Goal: Navigation & Orientation: Understand site structure

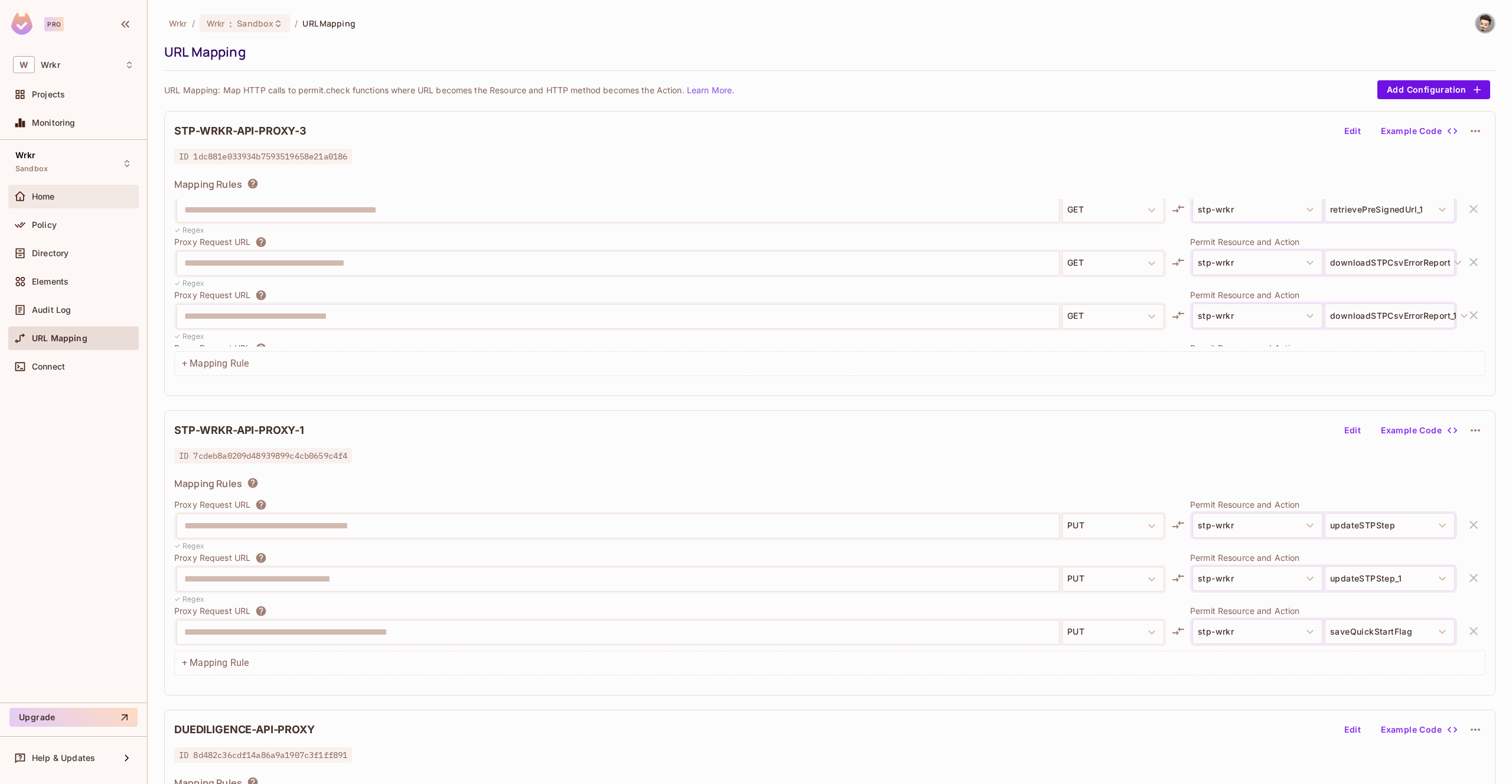
click at [49, 196] on span "Home" at bounding box center [44, 196] width 23 height 9
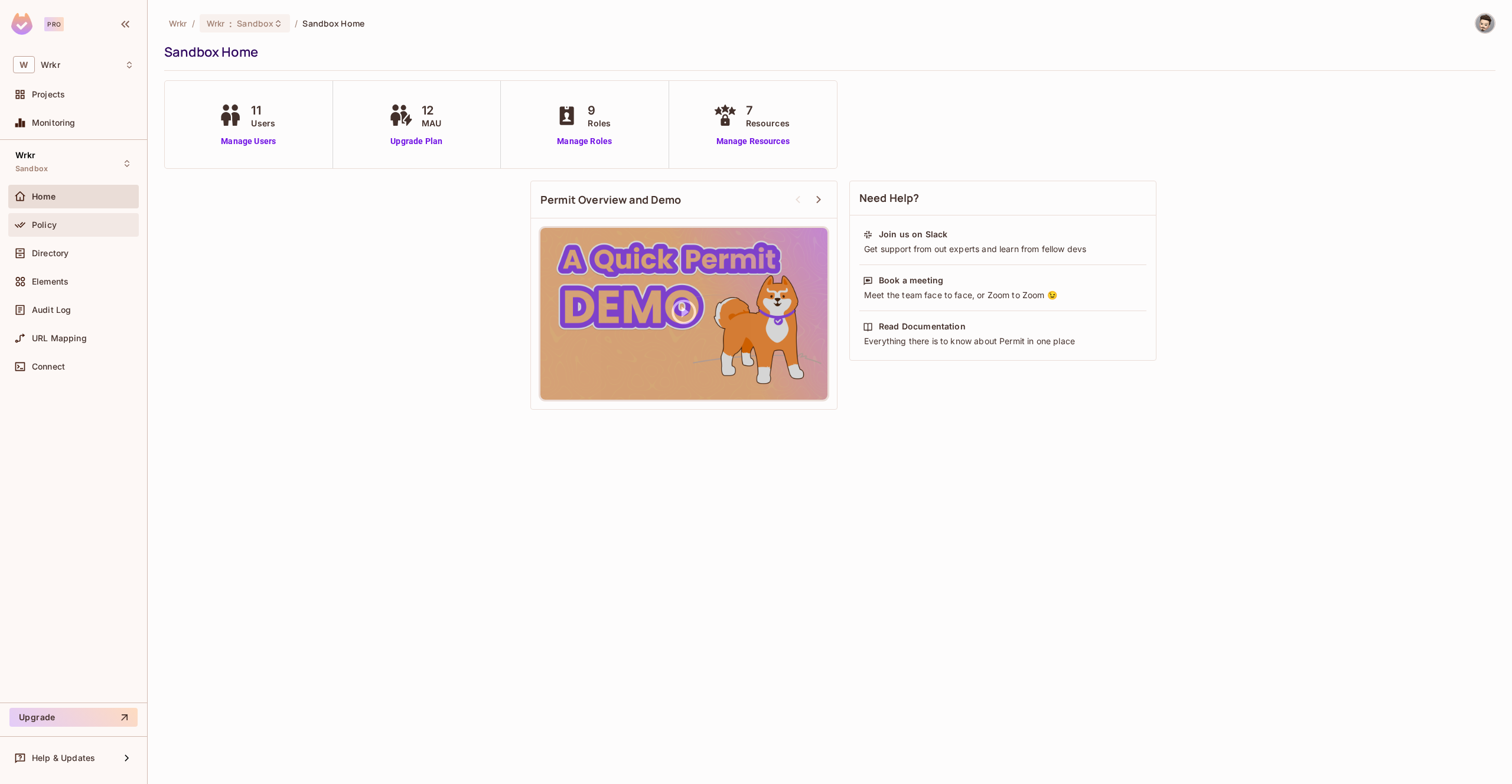
click at [54, 235] on div "Policy" at bounding box center [73, 225] width 130 height 23
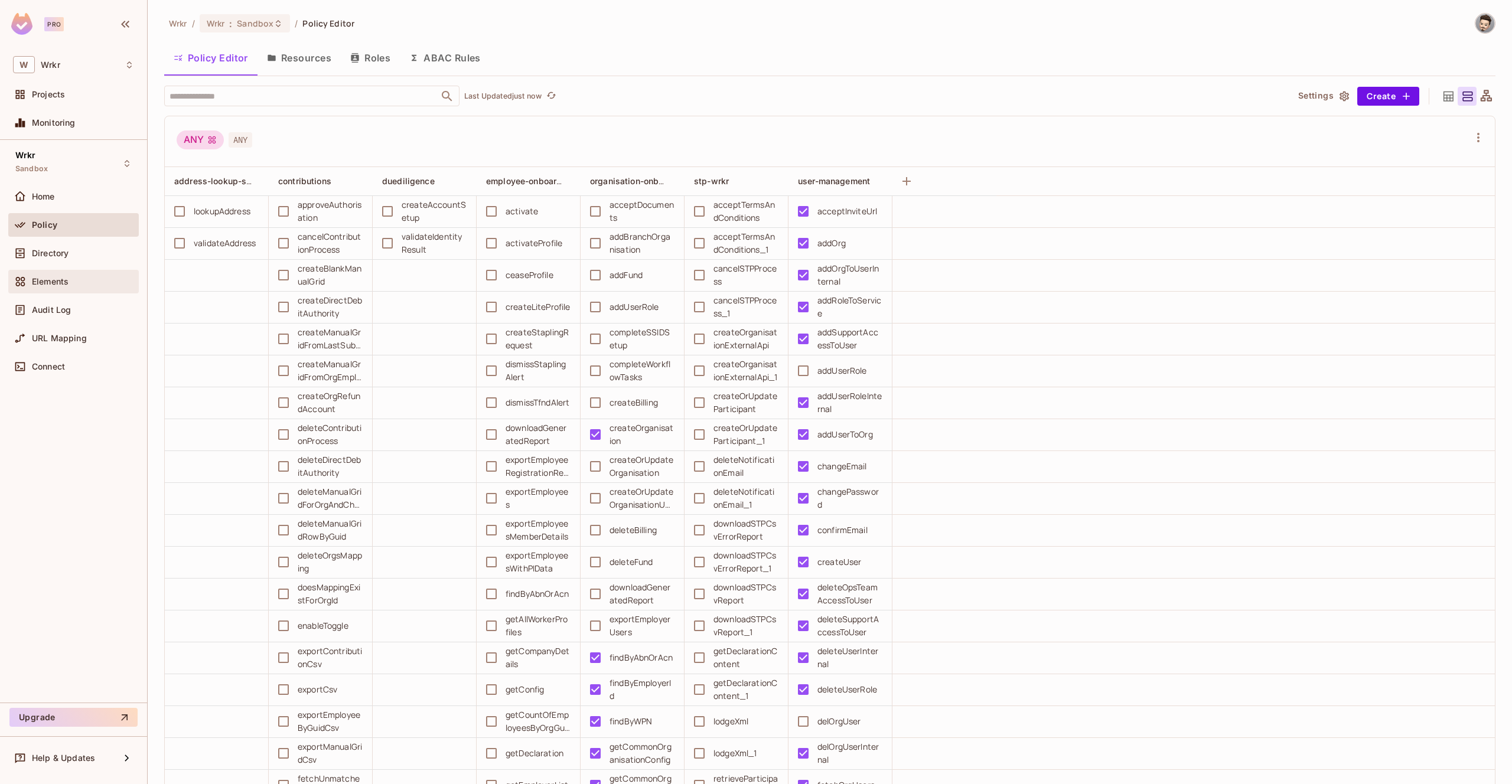
click at [73, 278] on div "Elements" at bounding box center [83, 281] width 102 height 9
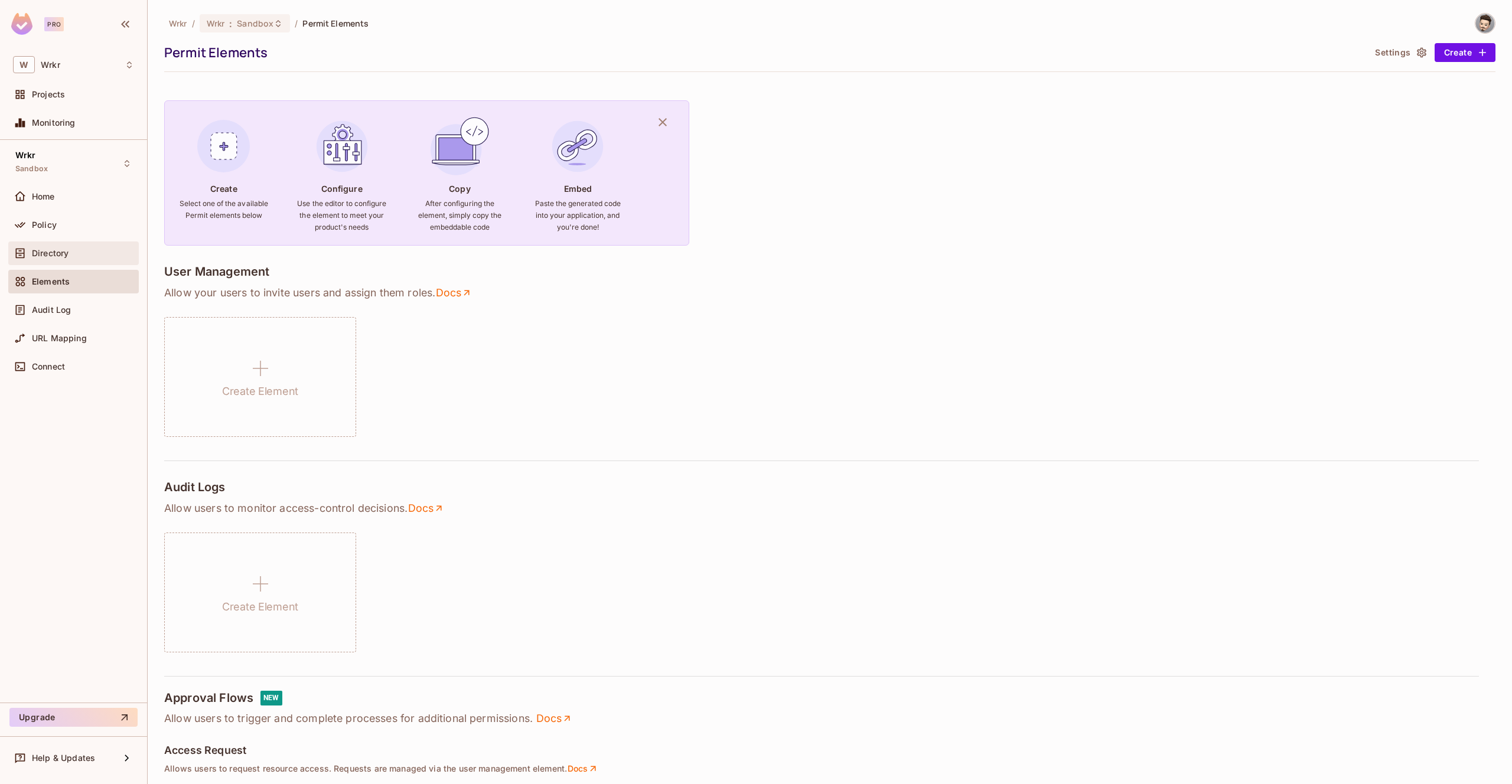
click at [71, 259] on div "Directory" at bounding box center [73, 253] width 121 height 14
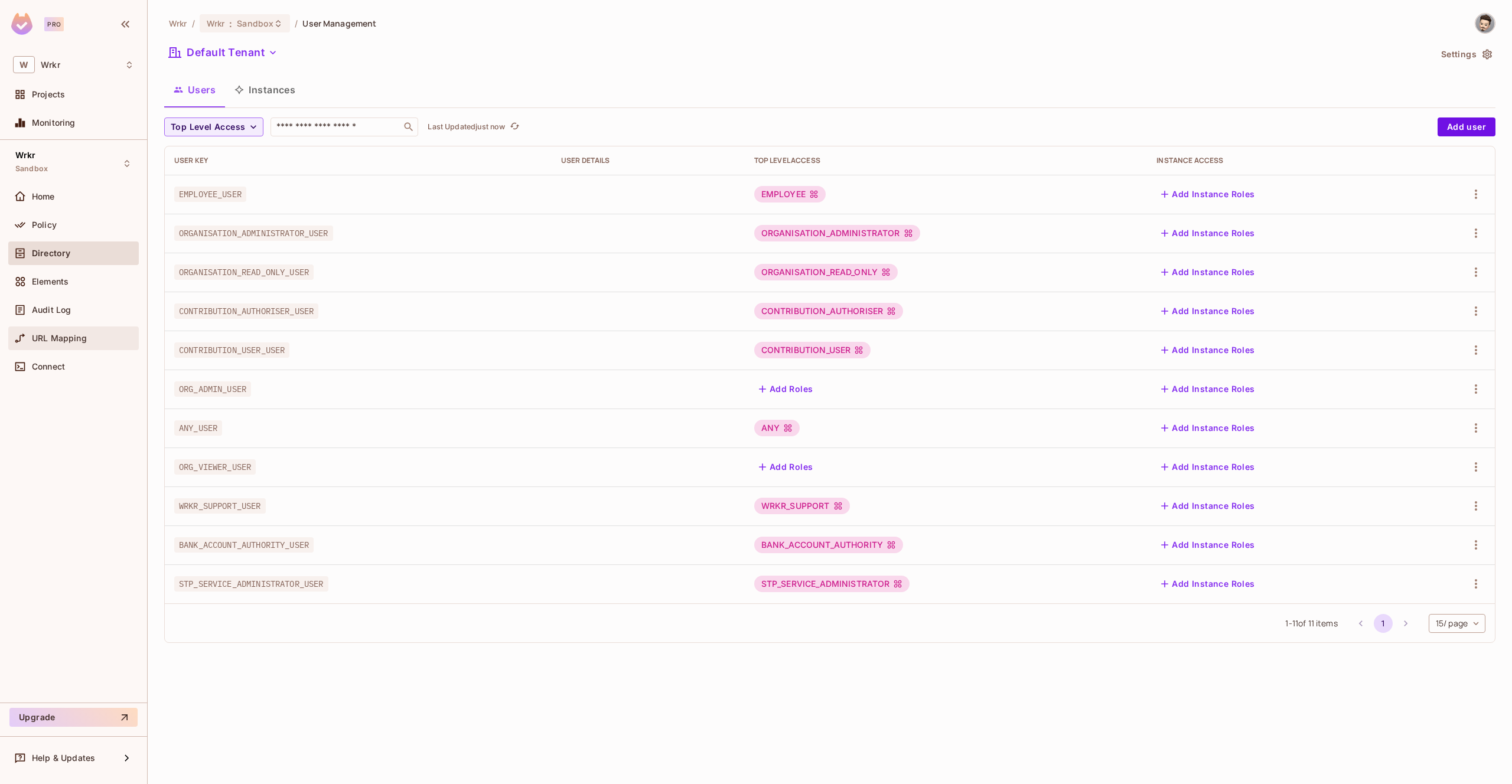
click at [65, 342] on span "URL Mapping" at bounding box center [60, 338] width 55 height 9
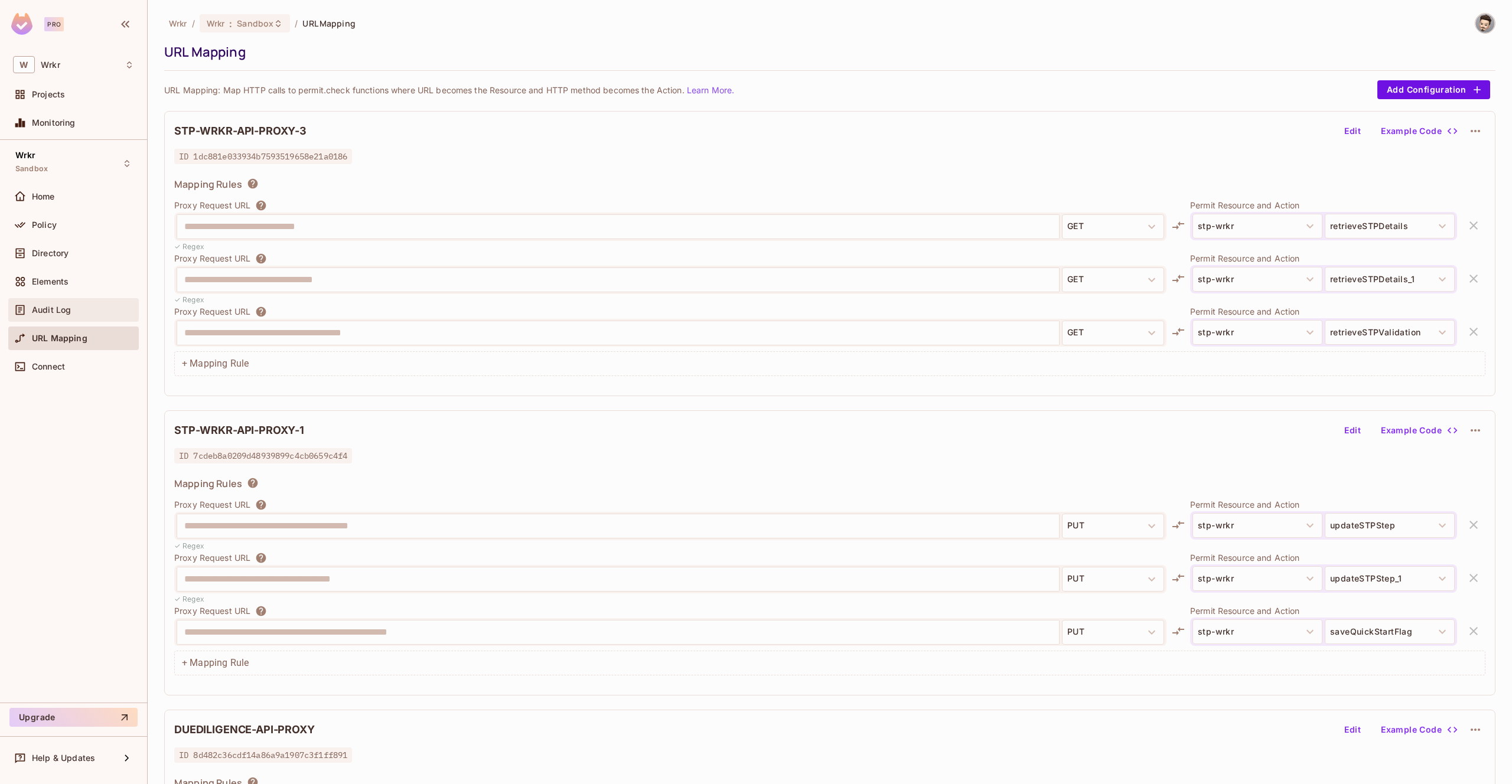
click at [68, 314] on span "Audit Log" at bounding box center [52, 310] width 39 height 9
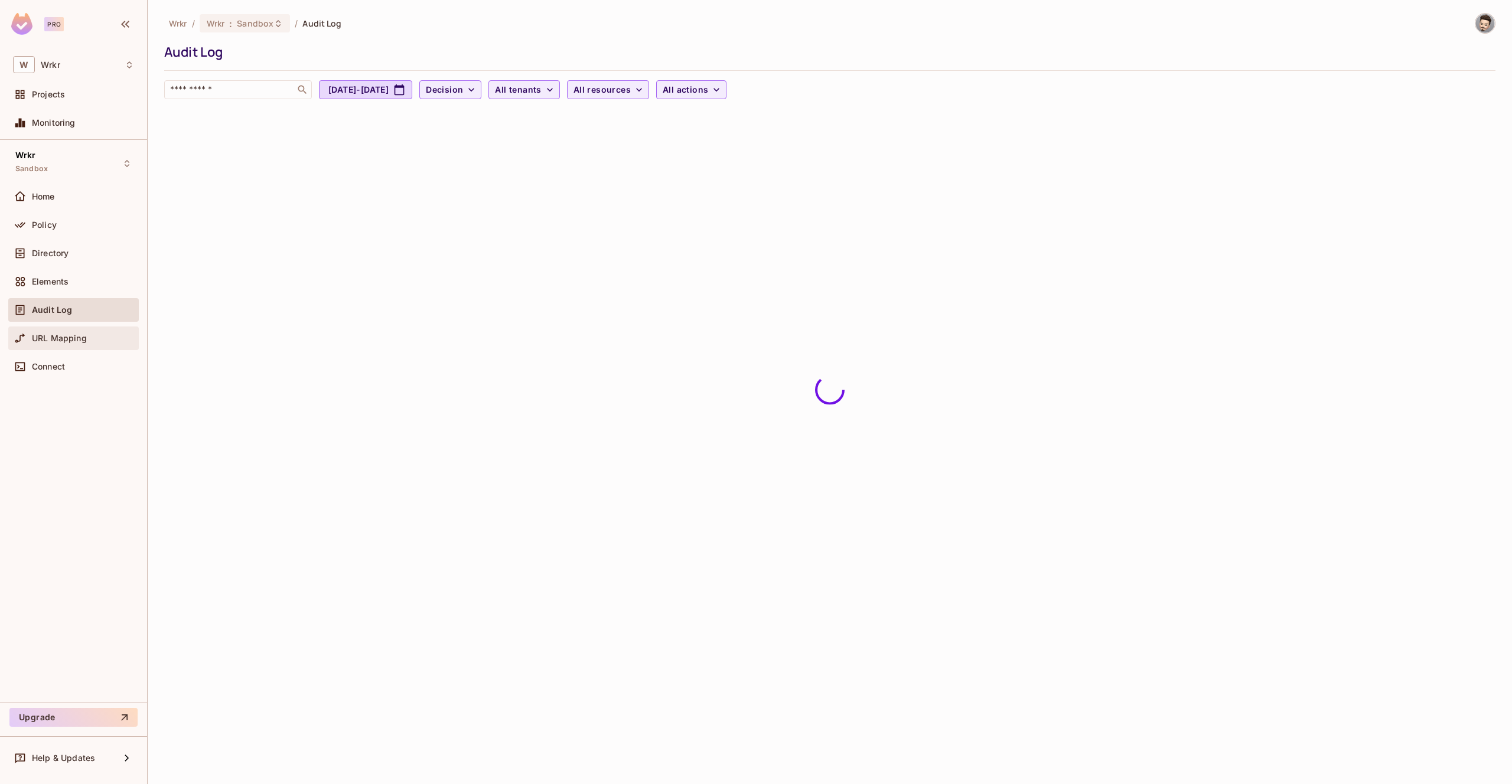
click at [69, 341] on span "URL Mapping" at bounding box center [60, 338] width 55 height 9
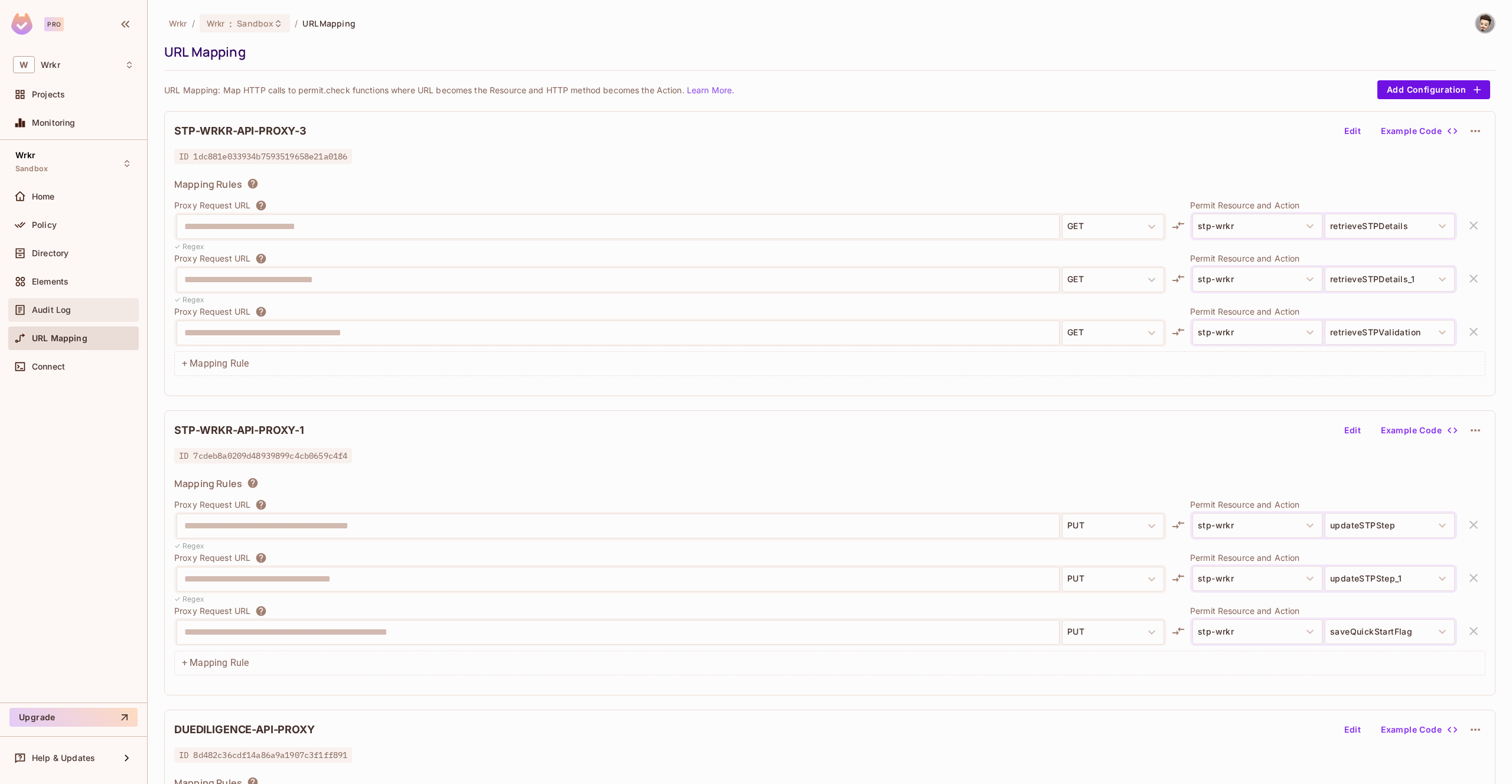
click at [59, 305] on span "Audit Log" at bounding box center [52, 310] width 39 height 9
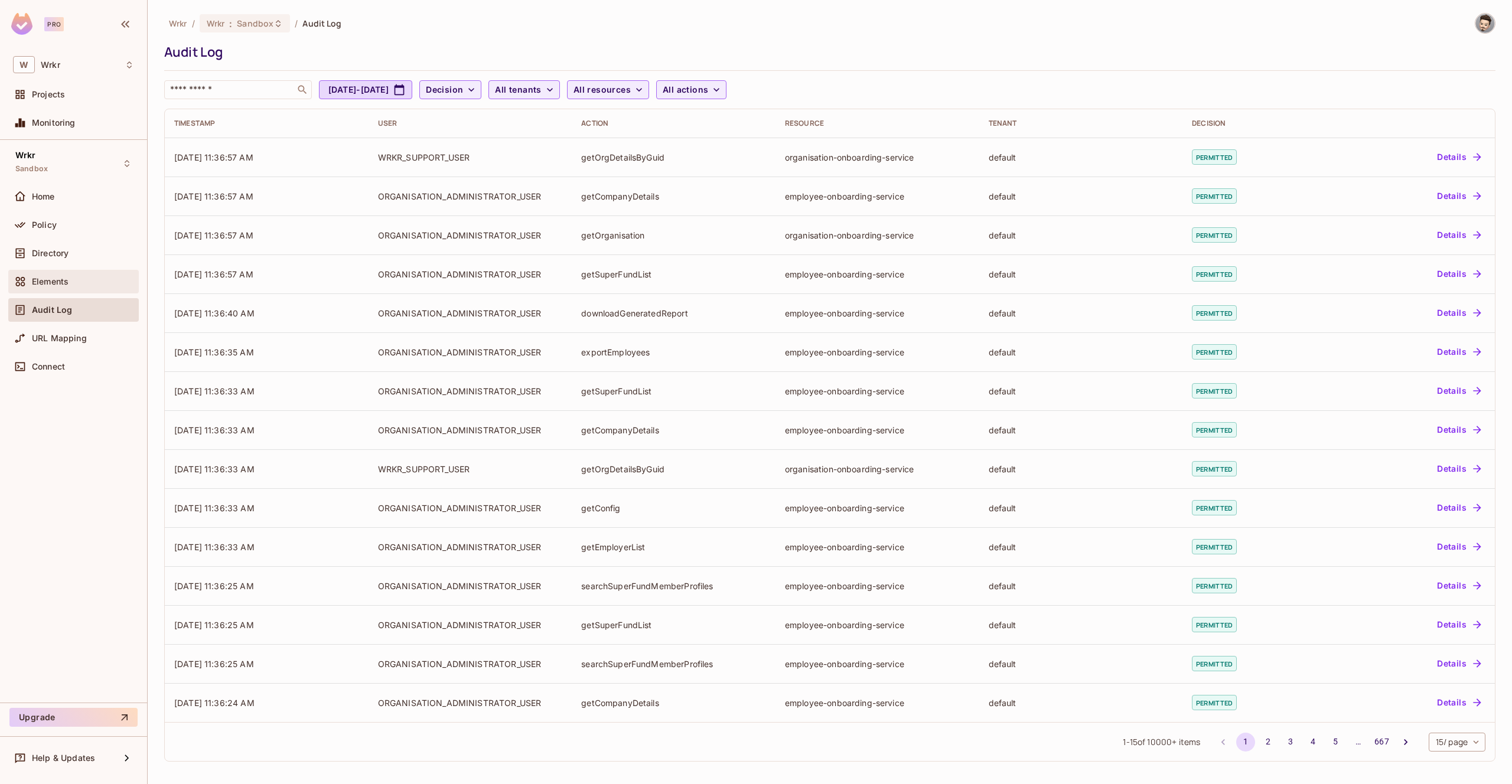
click at [60, 279] on span "Elements" at bounding box center [50, 281] width 36 height 9
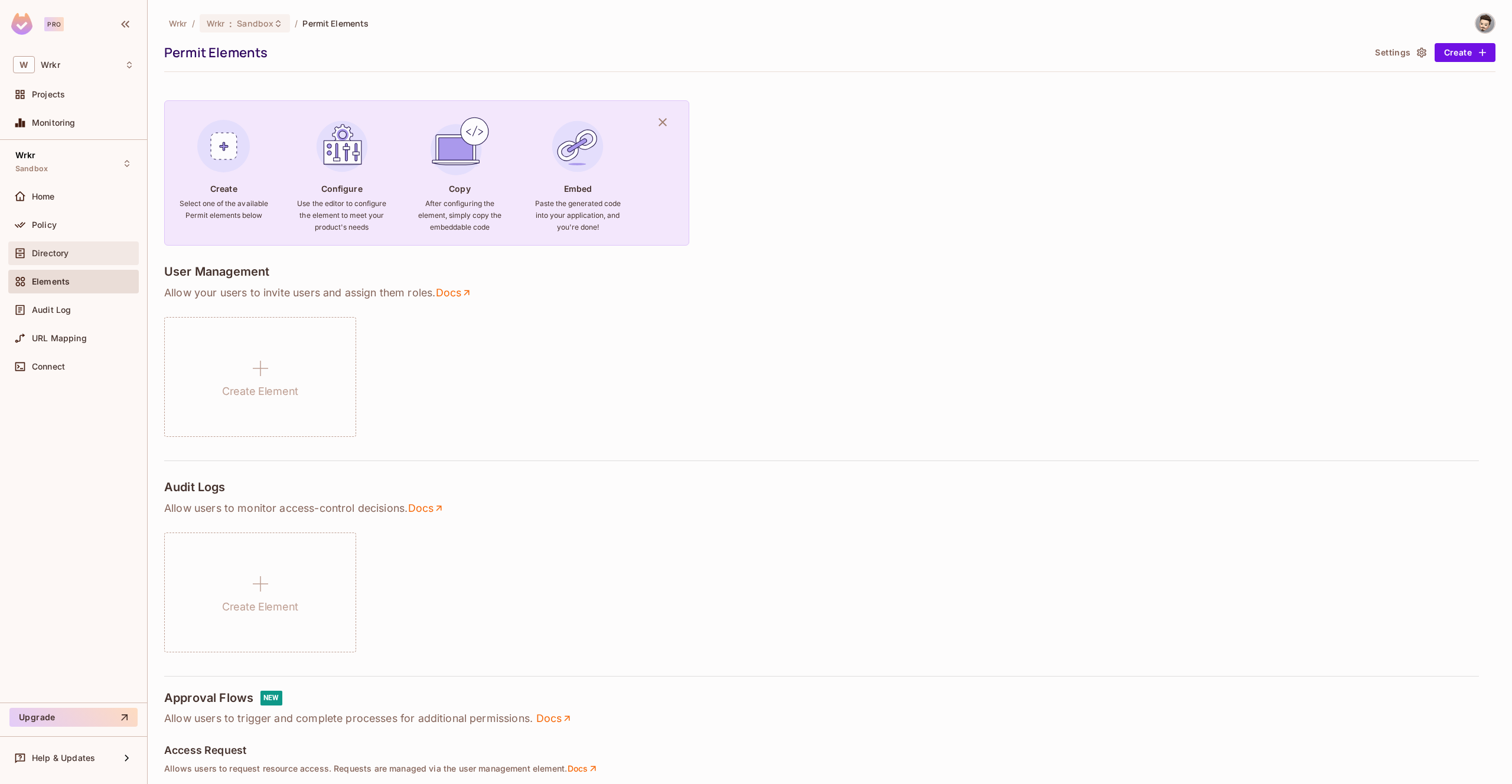
click at [61, 257] on span "Directory" at bounding box center [50, 253] width 36 height 9
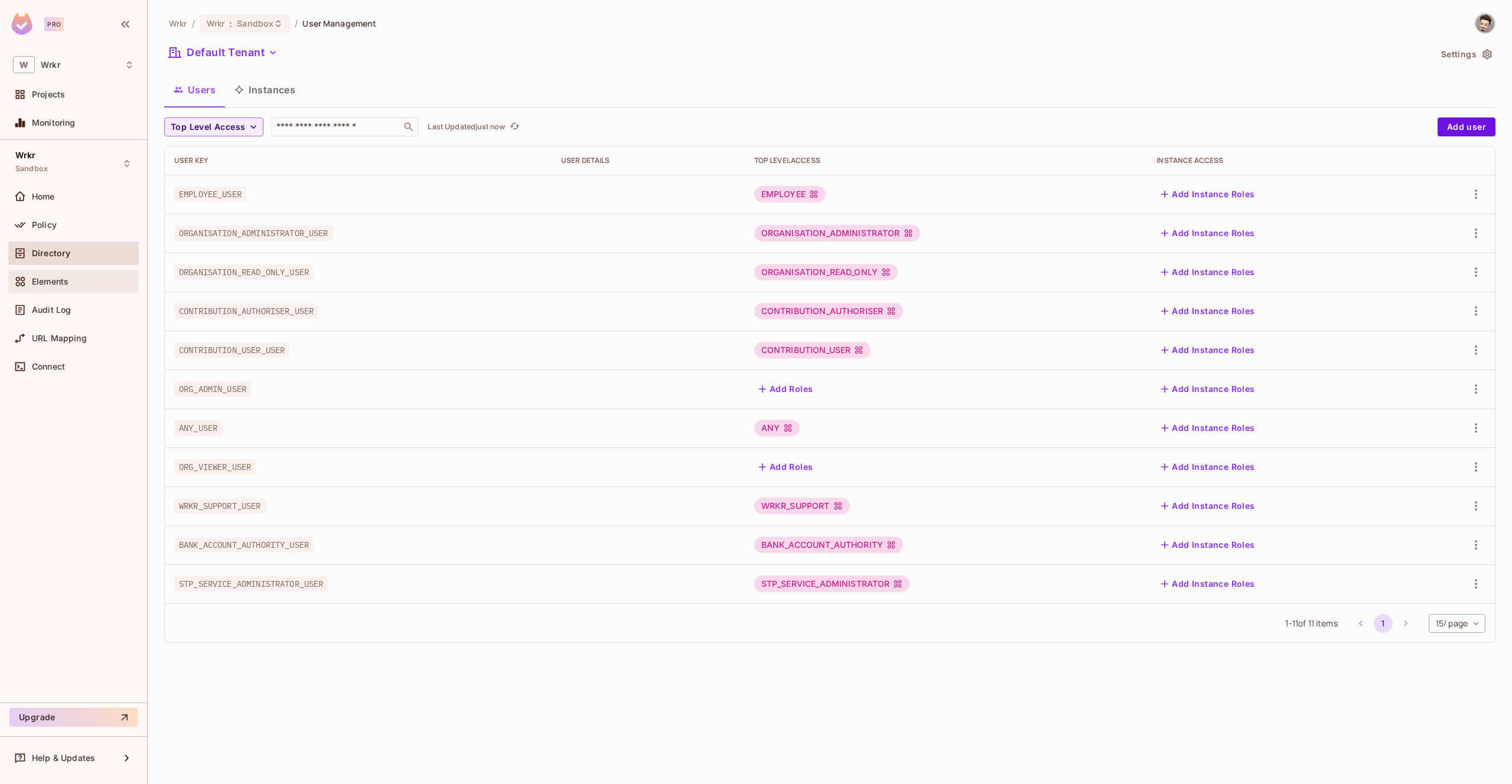
click at [59, 281] on span "Elements" at bounding box center [50, 281] width 36 height 9
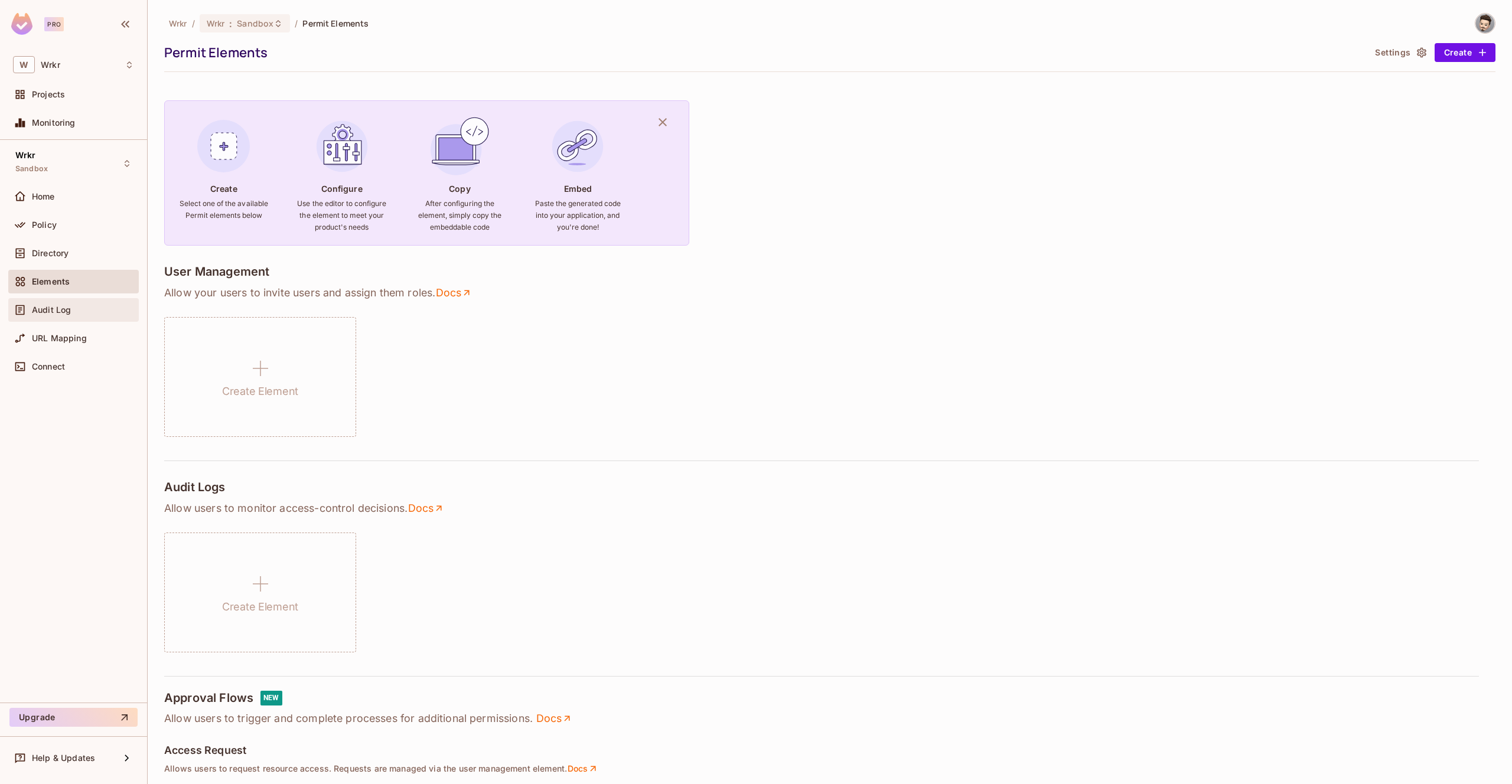
click at [58, 298] on div "Audit Log" at bounding box center [73, 310] width 130 height 23
